Goal: Find specific page/section: Find specific page/section

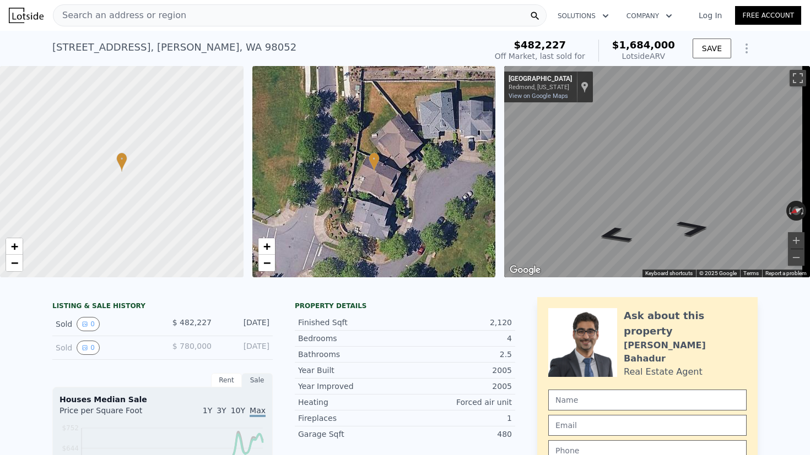
click at [214, 15] on div "Search an address or region" at bounding box center [299, 15] width 493 height 22
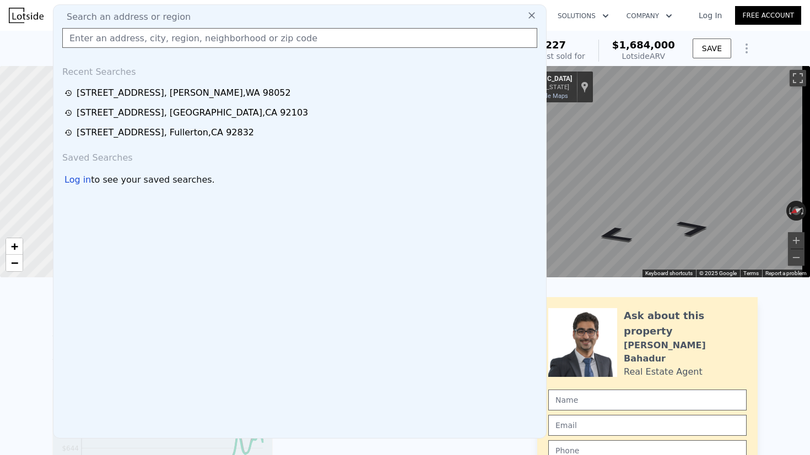
type input "[STREET_ADDRESS]"
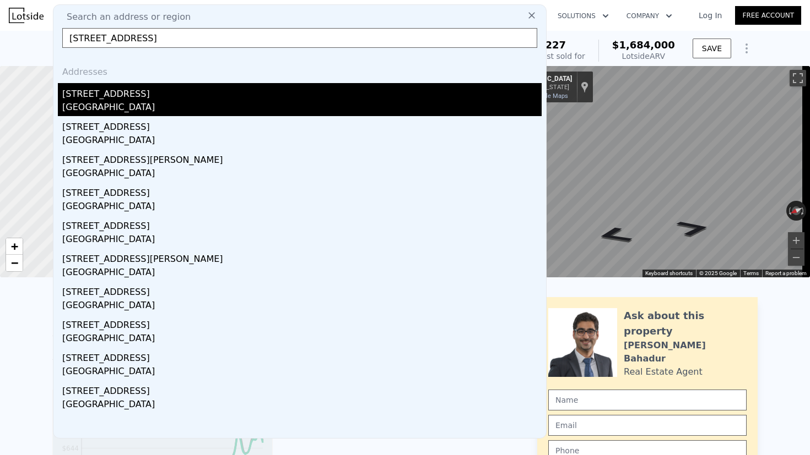
click at [142, 113] on div "[GEOGRAPHIC_DATA]" at bounding box center [301, 108] width 479 height 15
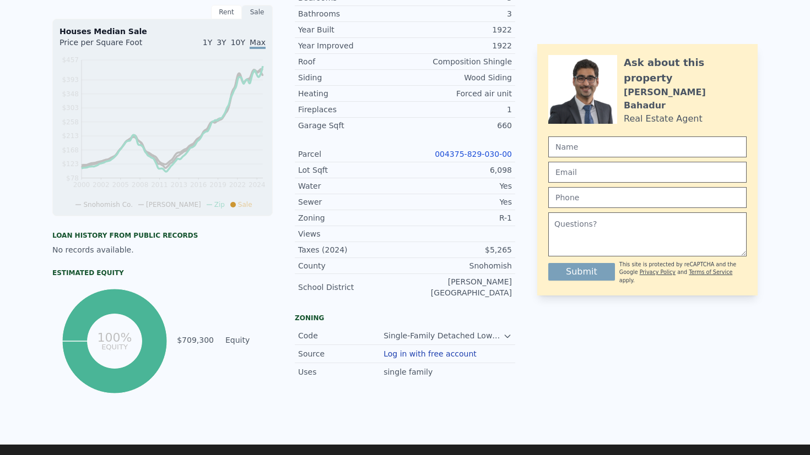
scroll to position [4, 0]
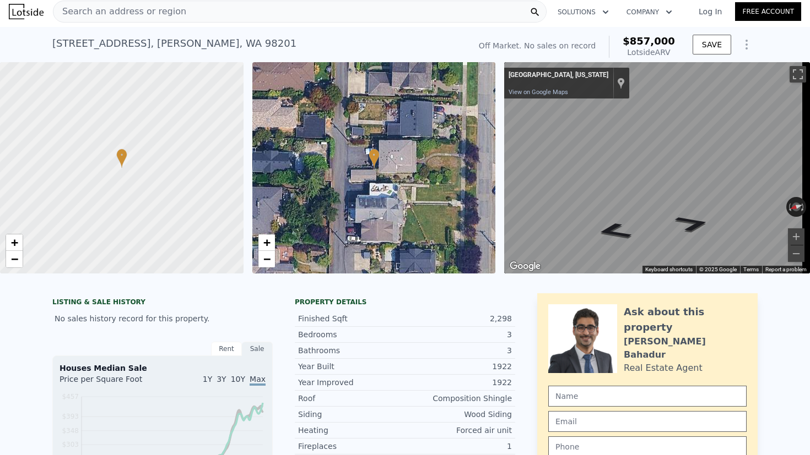
click at [244, 8] on div "Search an address or region" at bounding box center [299, 12] width 493 height 22
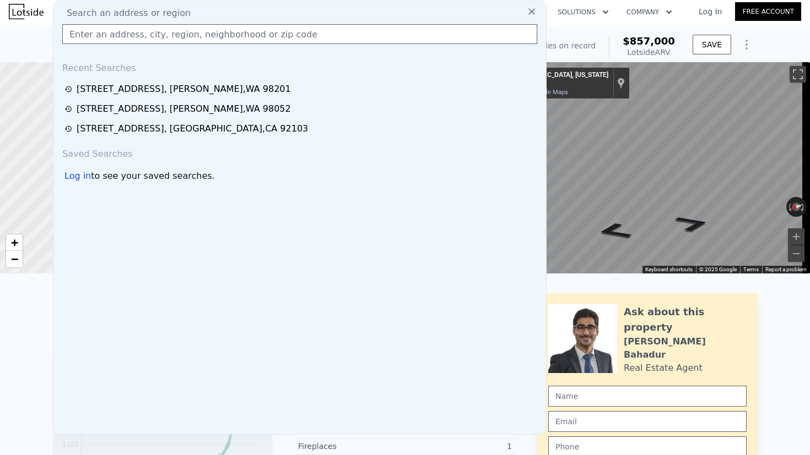
type input "[STREET_ADDRESS]"
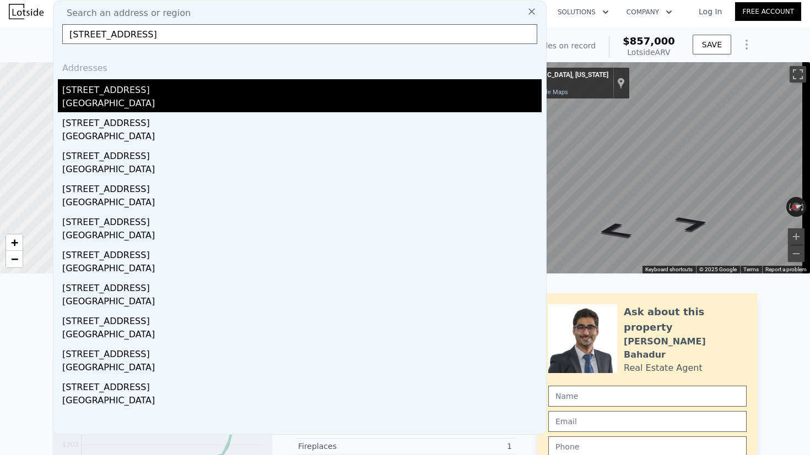
click at [161, 93] on div "[STREET_ADDRESS]" at bounding box center [301, 88] width 479 height 18
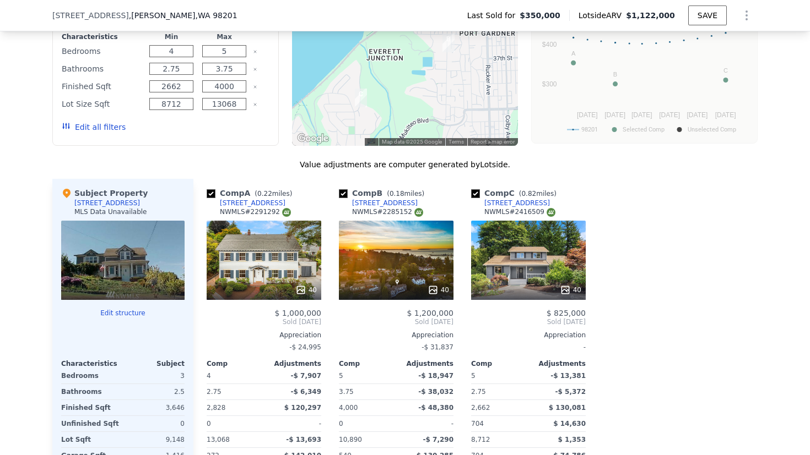
scroll to position [978, 0]
click at [407, 275] on div "40" at bounding box center [396, 260] width 115 height 79
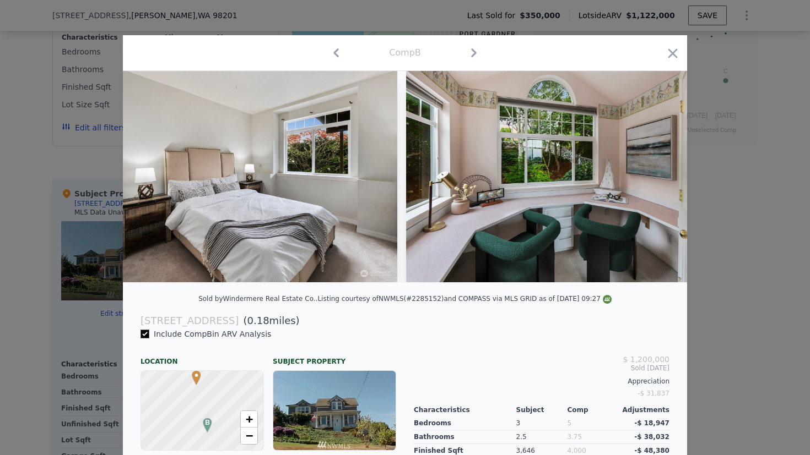
scroll to position [0, 7422]
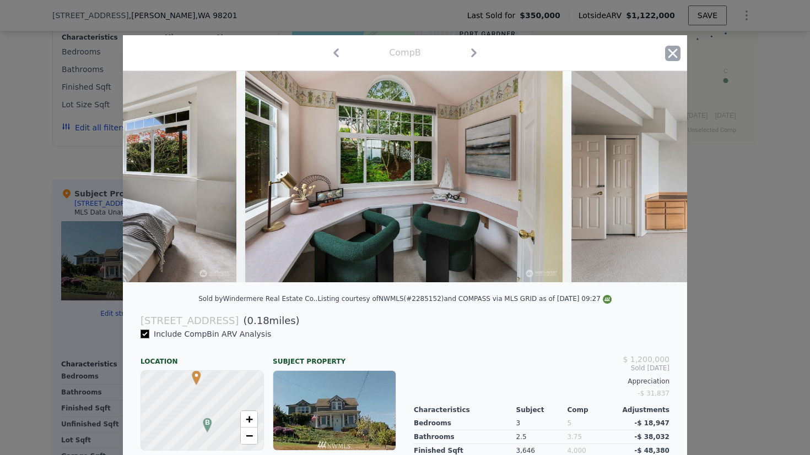
click at [674, 53] on icon "button" at bounding box center [672, 53] width 15 height 15
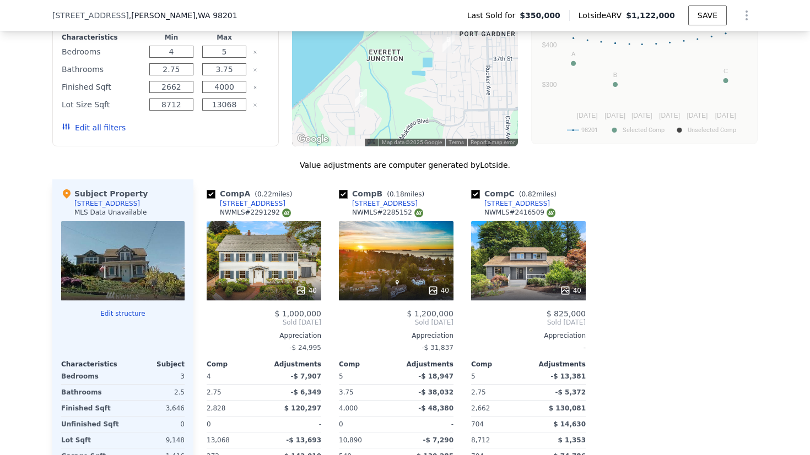
scroll to position [256, 0]
